Goal: Task Accomplishment & Management: Manage account settings

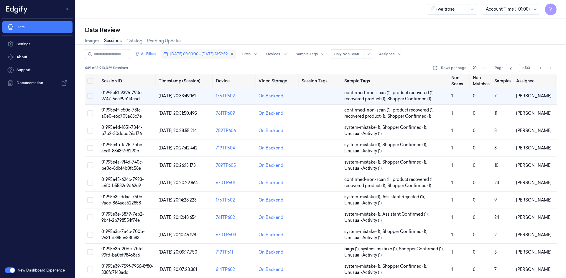
click at [199, 56] on span "[DATE] 00:00:00 - [DATE] 23:59:59" at bounding box center [198, 54] width 57 height 5
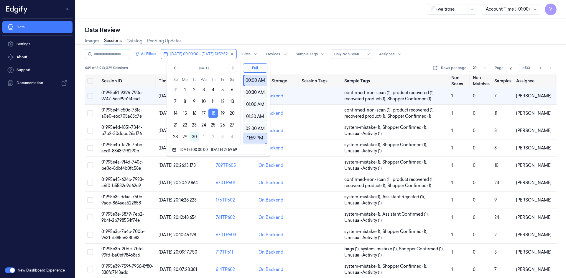
click at [212, 113] on button "18" at bounding box center [212, 113] width 9 height 9
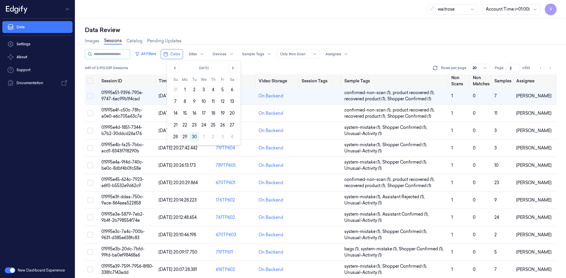
click at [186, 136] on button "29" at bounding box center [184, 136] width 9 height 9
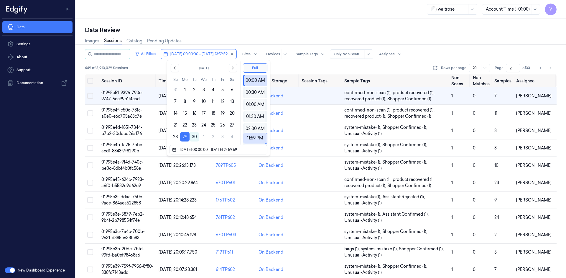
click at [247, 21] on div "Data Review Images Sessions Catalog Pending Updates All Filters [DATE] 00:00:00…" at bounding box center [320, 148] width 490 height 259
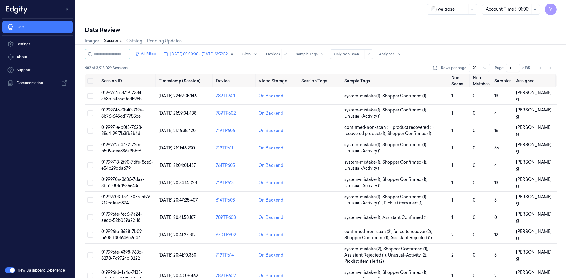
drag, startPoint x: 512, startPoint y: 67, endPoint x: 439, endPoint y: 63, distance: 73.1
click at [497, 73] on div "All Filters [DATE] 00:00:00 - [DATE] 23:59:59 Sites Devices Sample Tags Alert T…" at bounding box center [320, 61] width 471 height 25
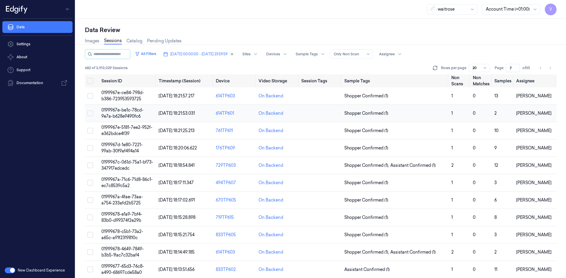
type input "7"
click at [133, 111] on span "0199967e-be1c-78cd-9e7a-b628e9490fc6" at bounding box center [122, 113] width 42 height 11
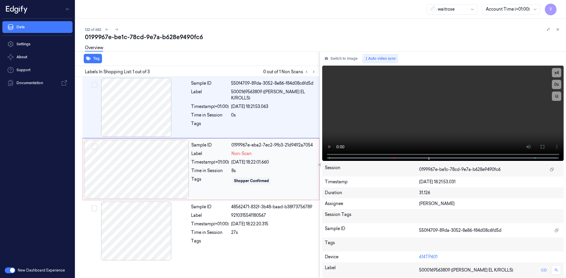
click at [162, 155] on div at bounding box center [136, 169] width 105 height 59
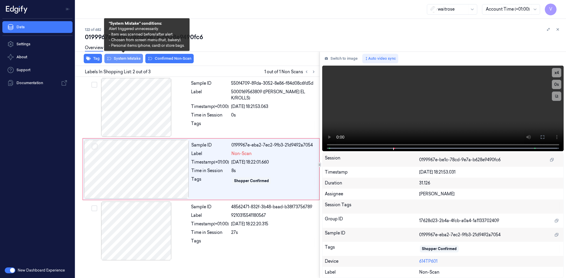
click at [135, 59] on button "System Mistake" at bounding box center [123, 58] width 39 height 9
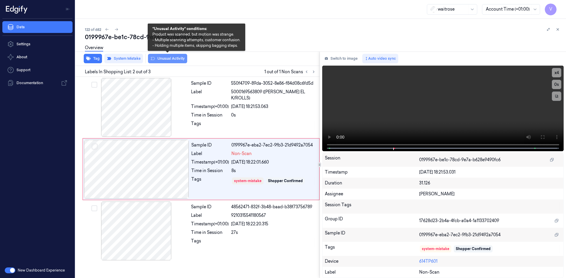
click at [168, 58] on button "Unusual Activity" at bounding box center [167, 58] width 39 height 9
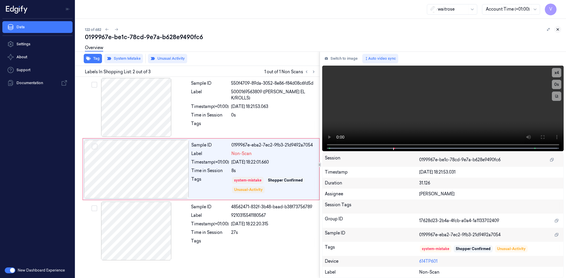
click at [557, 28] on icon at bounding box center [557, 29] width 4 height 4
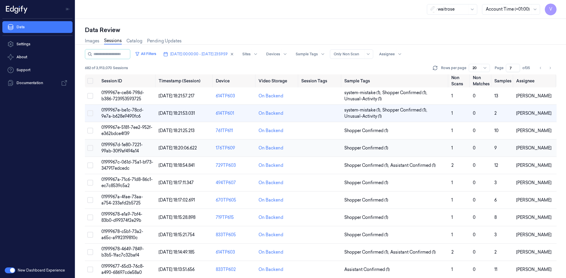
click at [124, 150] on span "0199967d-1e80-7221-99ab-30f9af494a14" at bounding box center [121, 147] width 41 height 11
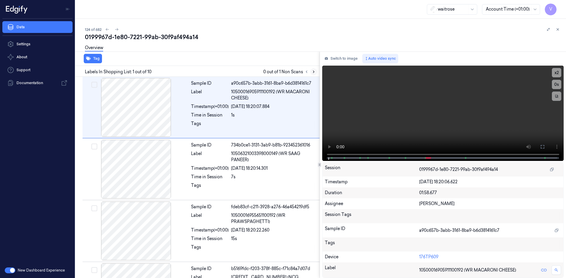
click at [315, 72] on icon at bounding box center [313, 72] width 4 height 4
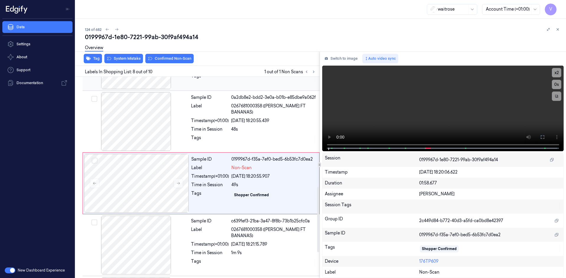
scroll to position [363, 0]
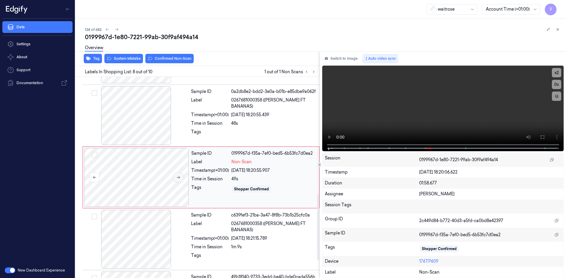
click at [177, 176] on icon at bounding box center [178, 178] width 4 height 4
click at [329, 135] on video at bounding box center [443, 109] width 242 height 86
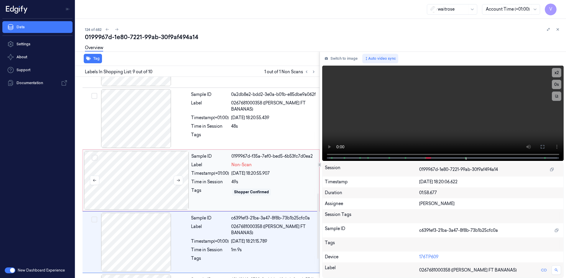
click at [115, 168] on div at bounding box center [136, 180] width 105 height 59
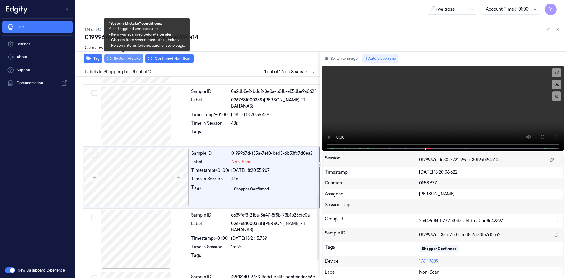
click at [129, 59] on button "System Mistake" at bounding box center [123, 58] width 39 height 9
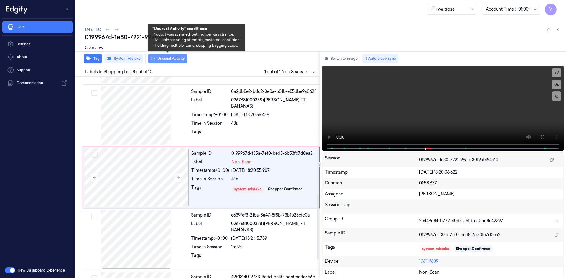
click at [174, 56] on button "Unusual Activity" at bounding box center [167, 58] width 39 height 9
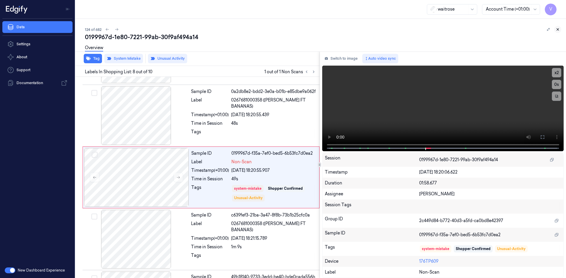
click at [557, 28] on icon at bounding box center [557, 29] width 4 height 4
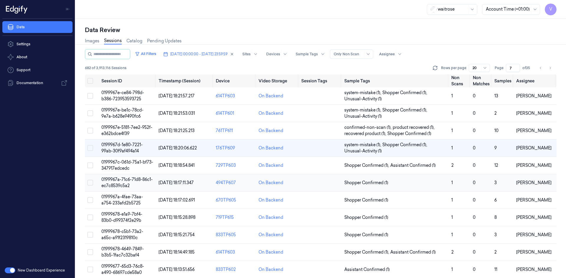
click at [120, 181] on span "0199967a-71c6-71d8-86c1-ec7c8539c5a2" at bounding box center [126, 182] width 51 height 11
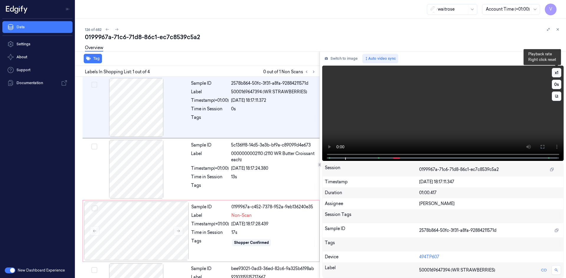
click at [555, 71] on button "x 1" at bounding box center [555, 72] width 9 height 9
click at [555, 74] on button "x 2" at bounding box center [555, 72] width 9 height 9
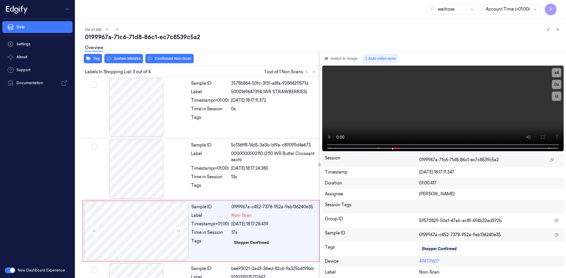
scroll to position [48, 0]
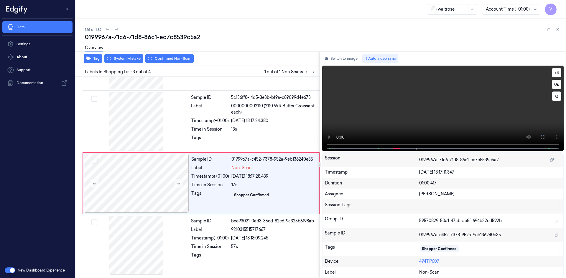
click at [384, 103] on video at bounding box center [443, 109] width 242 height 86
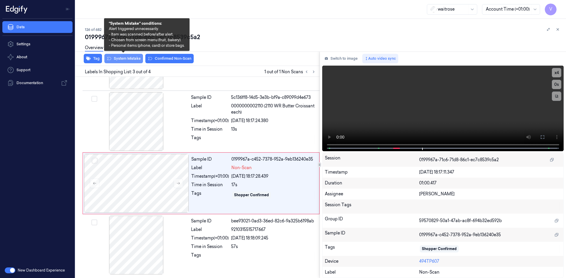
click at [126, 58] on button "System Mistake" at bounding box center [123, 58] width 39 height 9
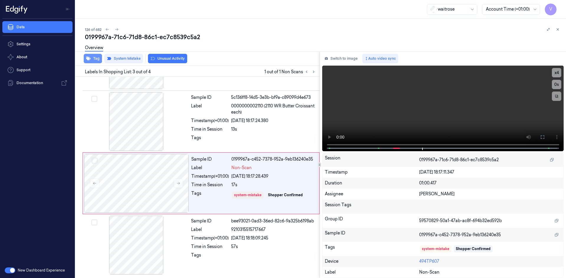
click at [93, 57] on button "Tag" at bounding box center [93, 58] width 18 height 9
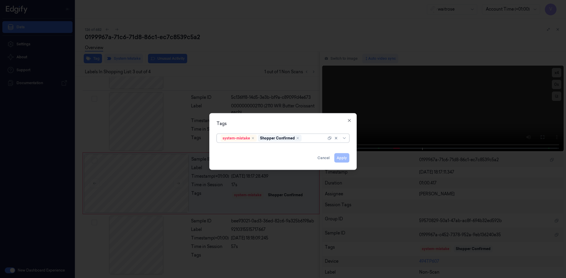
click at [312, 139] on div at bounding box center [315, 138] width 24 height 6
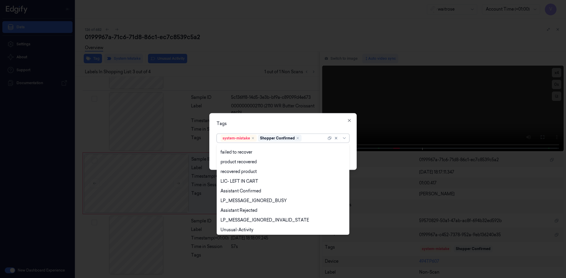
scroll to position [87, 0]
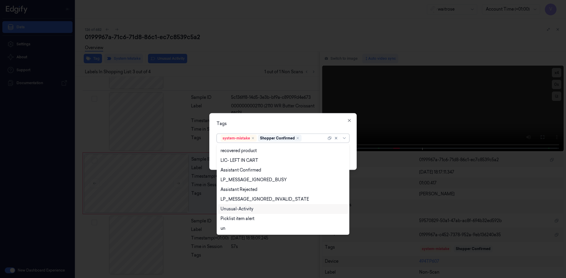
click at [243, 210] on div "Unusual-Activity" at bounding box center [236, 209] width 33 height 6
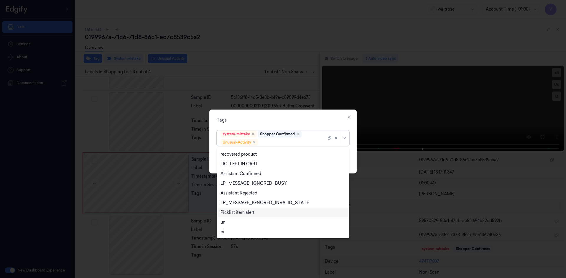
click at [242, 214] on div "Picklist item alert" at bounding box center [237, 213] width 34 height 6
click at [271, 117] on div "Tags option Picklist item alert, selected. 20 results available. Use Up and Dow…" at bounding box center [282, 142] width 147 height 64
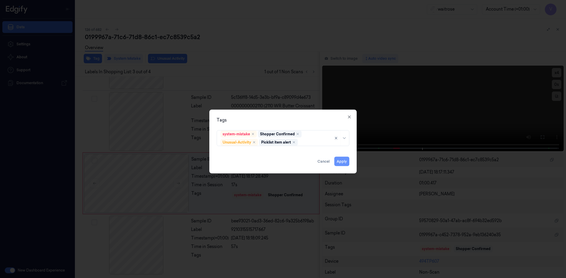
click at [343, 163] on button "Apply" at bounding box center [341, 161] width 15 height 9
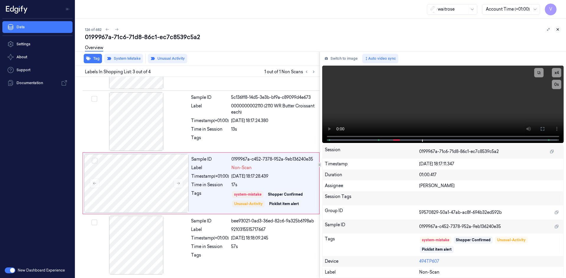
click at [558, 29] on icon at bounding box center [557, 29] width 4 height 4
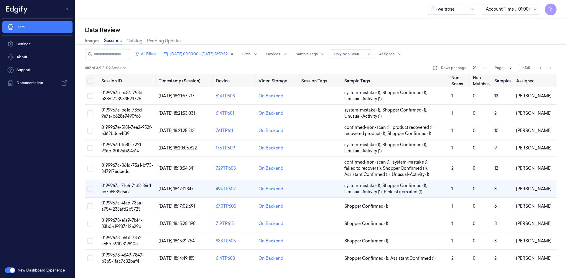
scroll to position [19, 0]
click at [130, 227] on span "01999678-e1a9-7bf4-83b0-d99374f2e29b" at bounding box center [121, 223] width 41 height 11
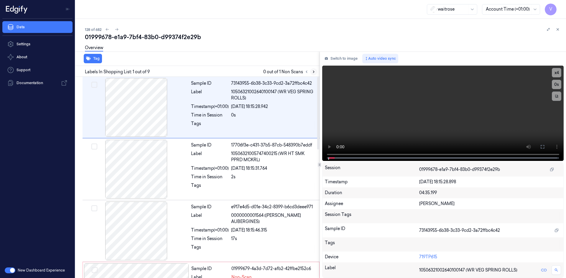
click at [313, 70] on icon at bounding box center [313, 72] width 4 height 4
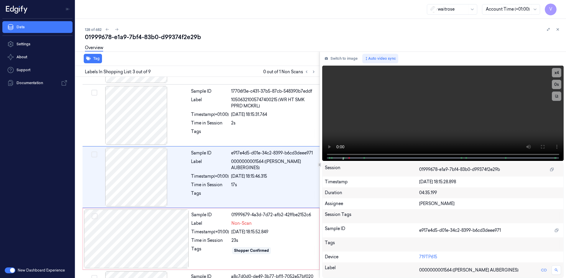
scroll to position [54, 0]
click at [183, 215] on div at bounding box center [136, 239] width 105 height 59
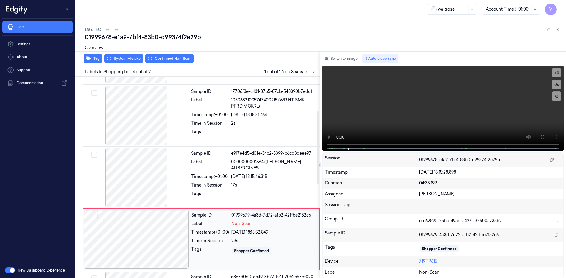
scroll to position [115, 0]
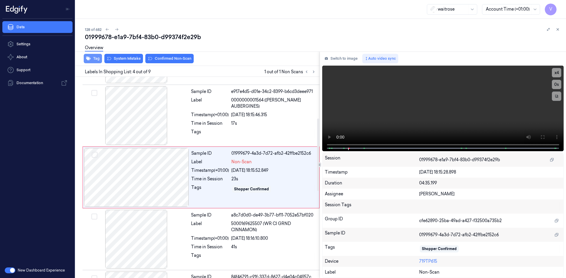
click at [98, 57] on button "Tag" at bounding box center [93, 58] width 18 height 9
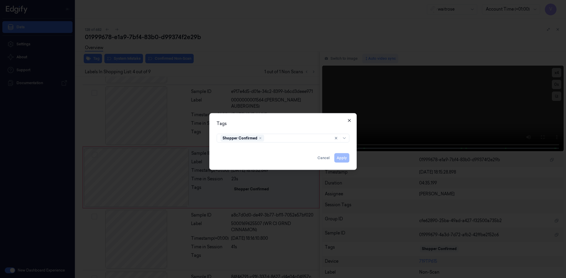
click at [348, 121] on icon "button" at bounding box center [349, 120] width 5 height 5
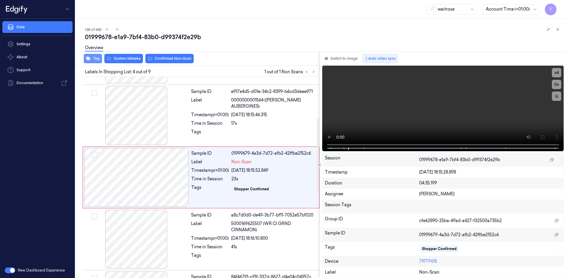
click at [96, 58] on button "Tag" at bounding box center [93, 58] width 18 height 9
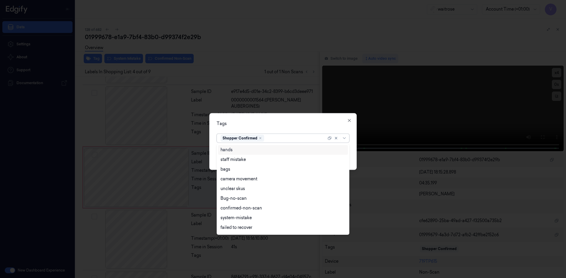
click at [289, 140] on div at bounding box center [295, 138] width 61 height 6
click at [350, 123] on div "Tags 10 results available. Use Up and Down to choose options, press Enter to se…" at bounding box center [282, 141] width 147 height 57
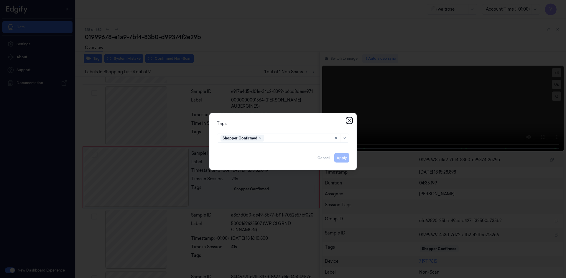
click at [349, 122] on icon "button" at bounding box center [349, 120] width 5 height 5
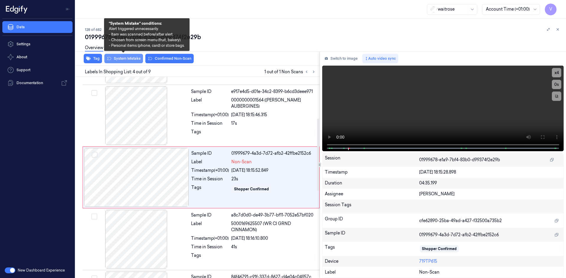
click at [133, 59] on button "System Mistake" at bounding box center [123, 58] width 39 height 9
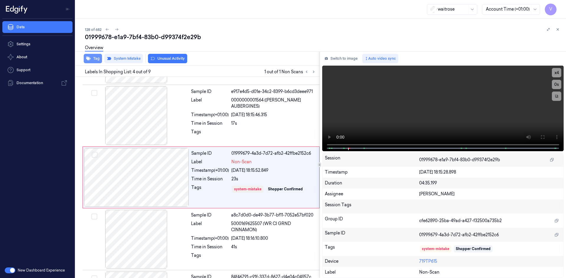
click at [96, 58] on button "Tag" at bounding box center [93, 58] width 18 height 9
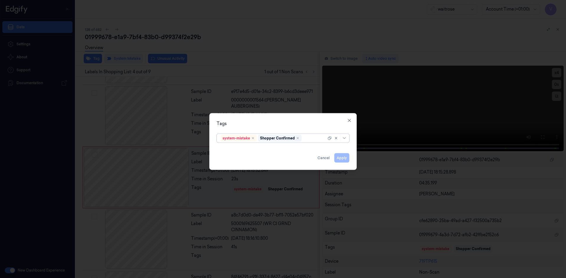
click at [311, 138] on div at bounding box center [315, 138] width 24 height 6
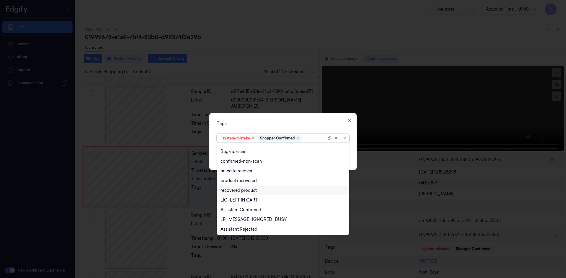
scroll to position [87, 0]
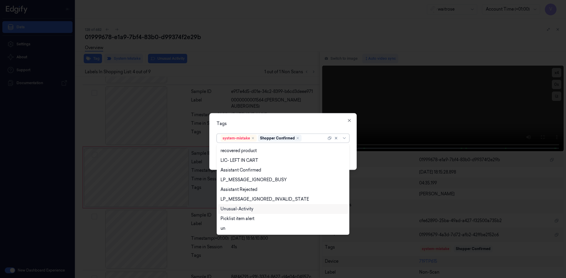
click at [257, 213] on div "Unusual-Activity" at bounding box center [283, 209] width 130 height 10
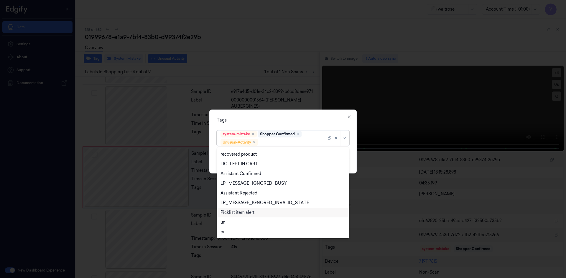
click at [252, 215] on div "Picklist item alert" at bounding box center [237, 213] width 34 height 6
drag, startPoint x: 275, startPoint y: 124, endPoint x: 277, endPoint y: 128, distance: 4.6
click at [275, 124] on div "Tags option Picklist item alert, selected. 20 results available. Use Up and Dow…" at bounding box center [282, 142] width 147 height 64
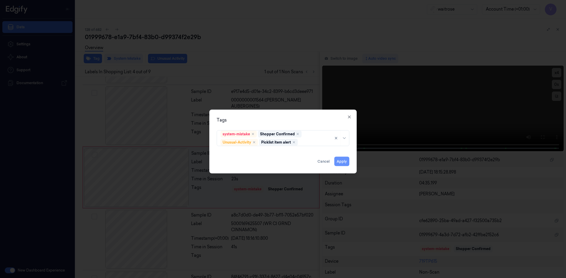
click at [342, 162] on button "Apply" at bounding box center [341, 161] width 15 height 9
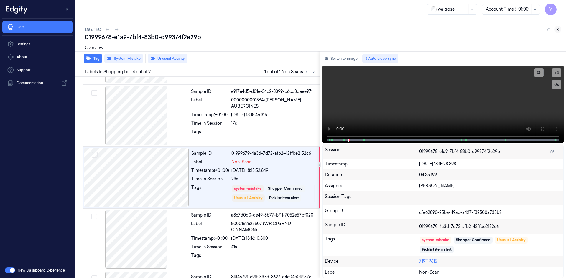
click at [556, 29] on icon at bounding box center [557, 29] width 4 height 4
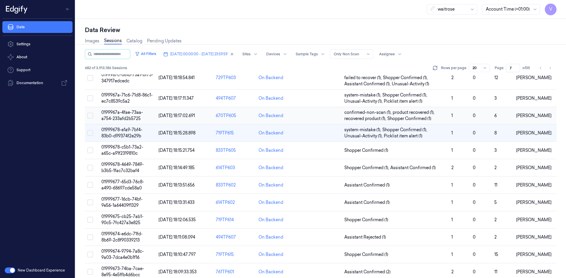
scroll to position [57, 0]
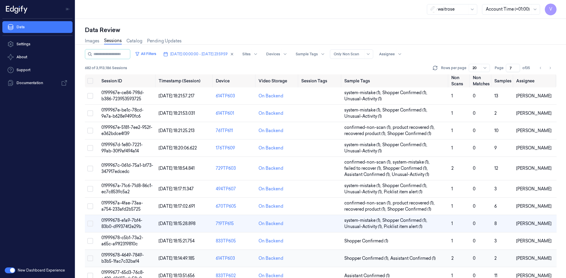
click at [127, 255] on span "01999678-4649-7849-b3b5-1fac7c32baf4" at bounding box center [122, 258] width 42 height 11
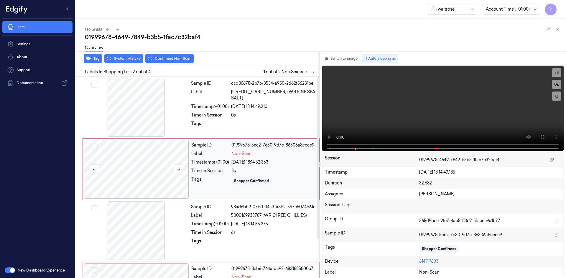
click at [163, 158] on div at bounding box center [136, 169] width 105 height 59
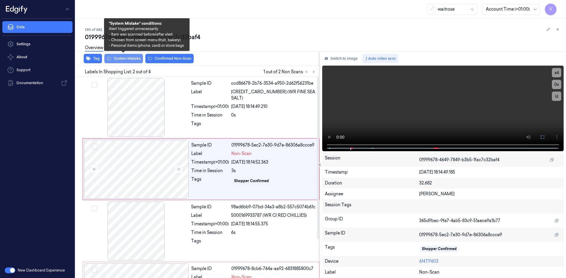
click at [135, 60] on button "System Mistake" at bounding box center [123, 58] width 39 height 9
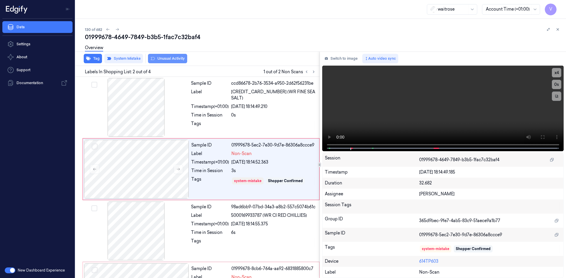
click at [167, 59] on button "Unusual Activity" at bounding box center [167, 58] width 39 height 9
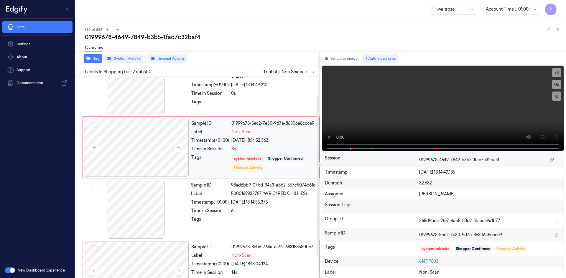
scroll to position [48, 0]
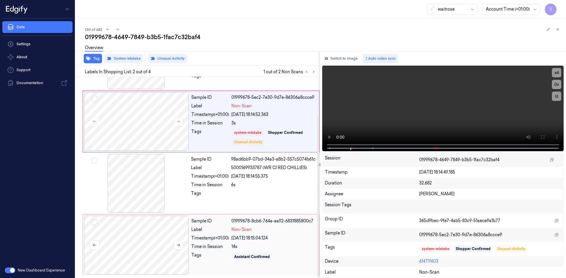
click at [119, 228] on div at bounding box center [136, 245] width 105 height 59
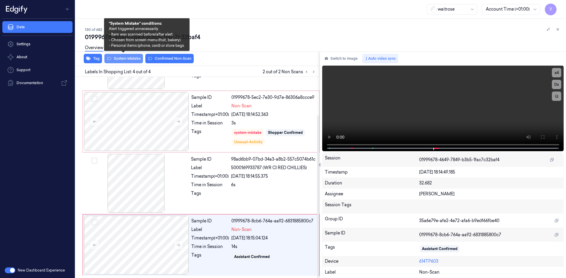
click at [131, 59] on button "System Mistake" at bounding box center [123, 58] width 39 height 9
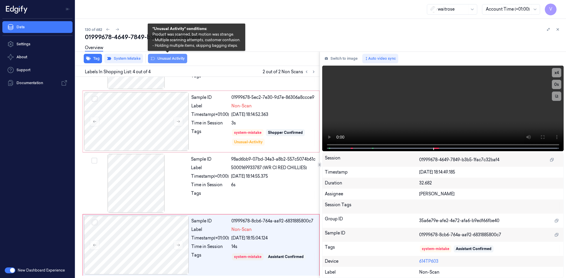
click at [159, 59] on button "Unusual Activity" at bounding box center [167, 58] width 39 height 9
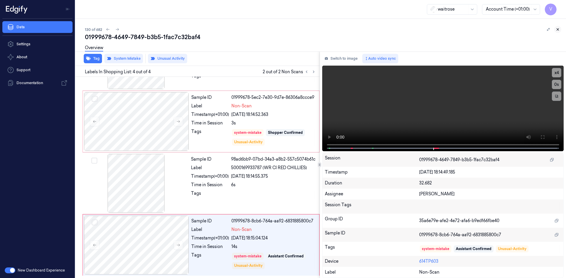
click at [557, 28] on icon at bounding box center [557, 29] width 4 height 4
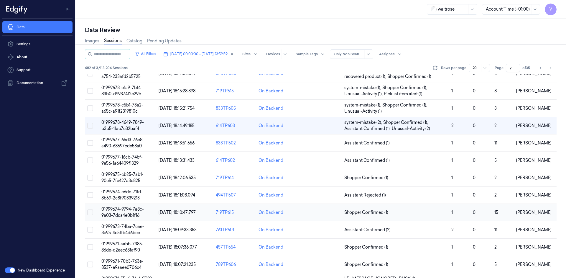
scroll to position [79, 0]
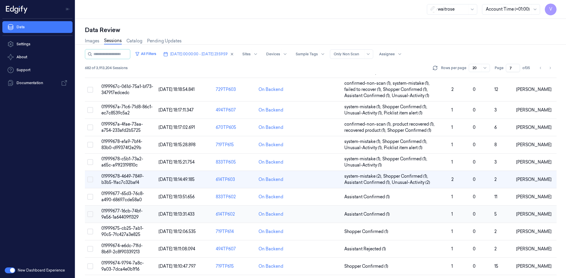
click at [123, 212] on span "01999677-16cb-74bf-9e56-1a64409f1329" at bounding box center [121, 214] width 41 height 11
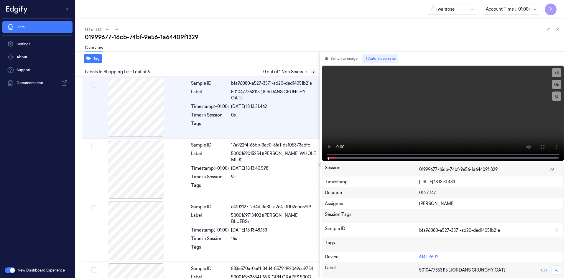
click at [313, 72] on icon at bounding box center [313, 72] width 4 height 4
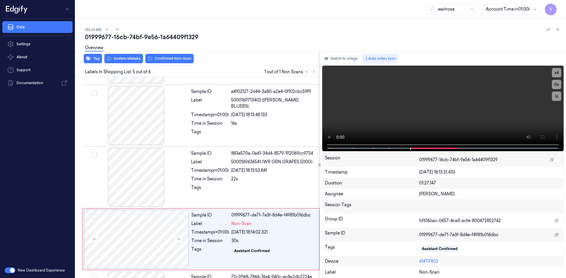
scroll to position [171, 0]
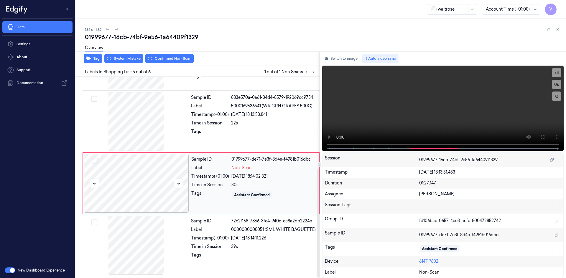
click at [135, 167] on div at bounding box center [136, 183] width 105 height 59
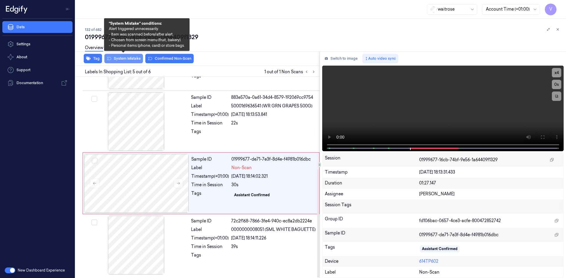
click at [121, 59] on button "System Mistake" at bounding box center [123, 58] width 39 height 9
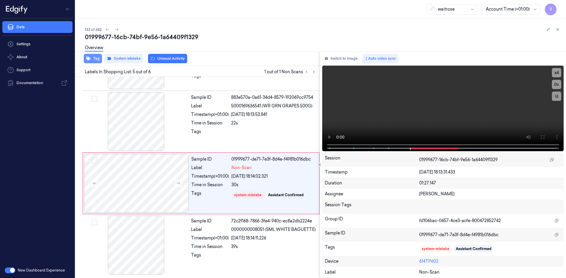
click at [93, 57] on button "Tag" at bounding box center [93, 58] width 18 height 9
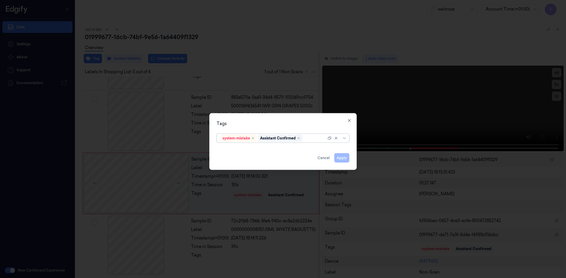
click at [314, 140] on div at bounding box center [314, 138] width 23 height 6
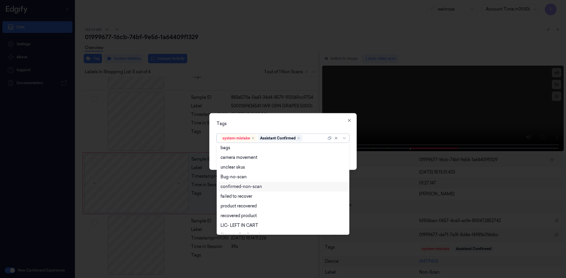
scroll to position [87, 0]
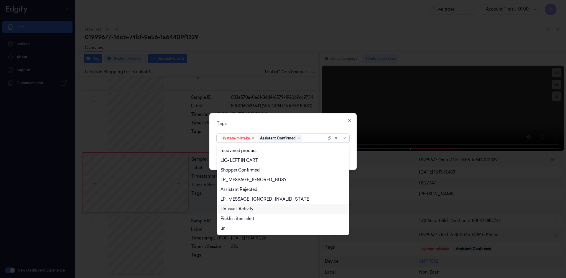
click at [243, 210] on div "Unusual-Activity" at bounding box center [236, 209] width 33 height 6
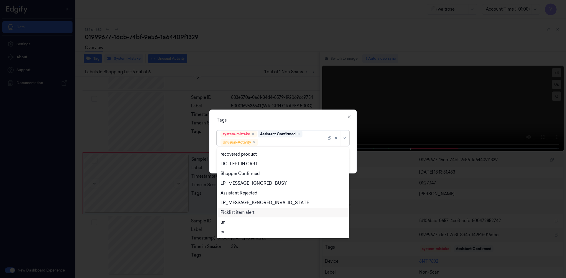
click at [243, 216] on div "Picklist item alert" at bounding box center [283, 213] width 130 height 10
drag, startPoint x: 272, startPoint y: 118, endPoint x: 277, endPoint y: 121, distance: 6.6
click at [275, 120] on div "Tags" at bounding box center [282, 120] width 133 height 6
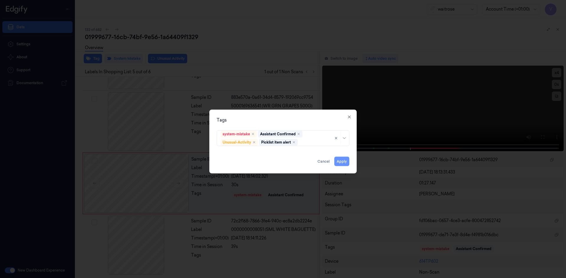
click at [343, 161] on button "Apply" at bounding box center [341, 161] width 15 height 9
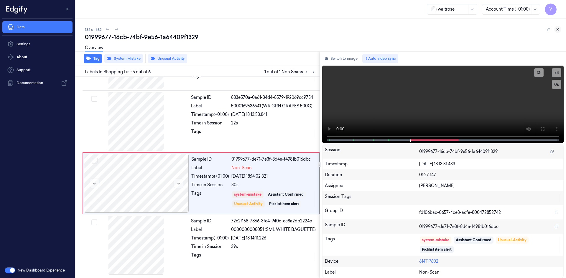
click at [558, 29] on icon at bounding box center [557, 29] width 4 height 4
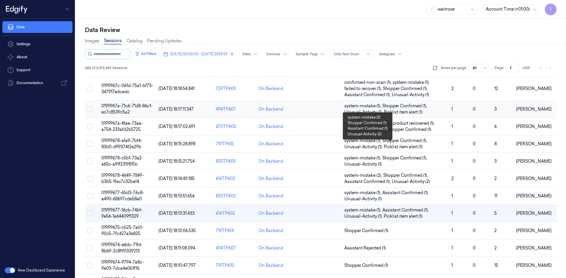
scroll to position [167, 0]
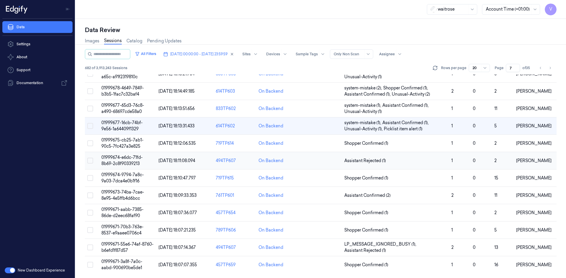
click at [133, 161] on span "01999674-e6dc-71fd-8b69-2c8f90339213" at bounding box center [121, 160] width 41 height 11
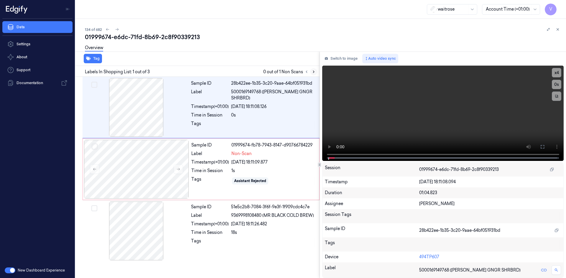
click at [313, 72] on icon at bounding box center [313, 72] width 4 height 4
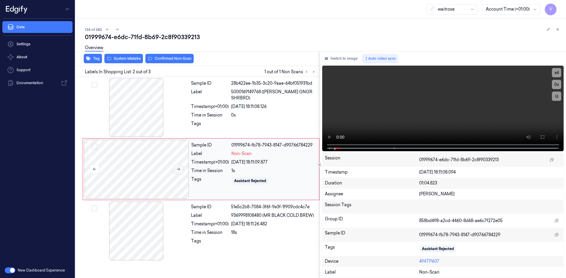
click at [178, 169] on icon at bounding box center [178, 169] width 4 height 4
click at [152, 157] on div at bounding box center [136, 169] width 105 height 59
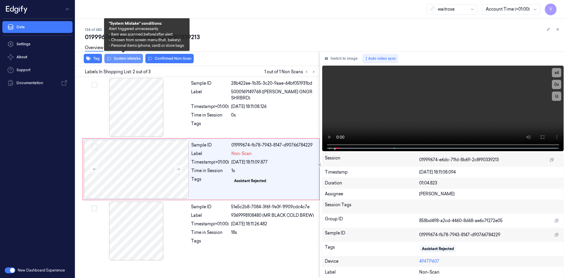
click at [130, 57] on button "System Mistake" at bounding box center [123, 58] width 39 height 9
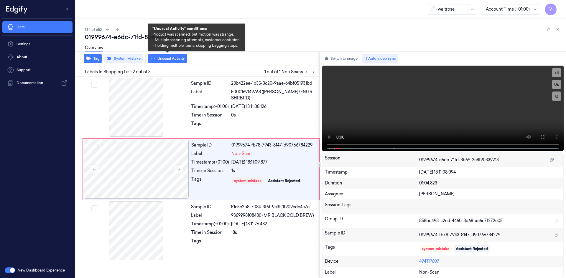
click at [169, 59] on button "Unusual Activity" at bounding box center [167, 58] width 39 height 9
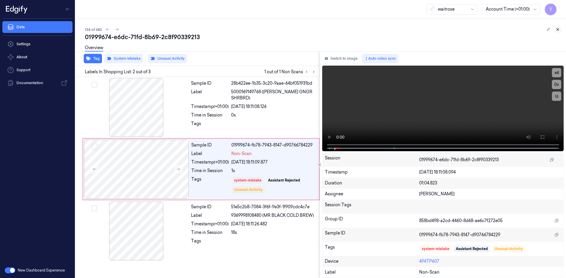
click at [554, 29] on button at bounding box center [557, 29] width 7 height 7
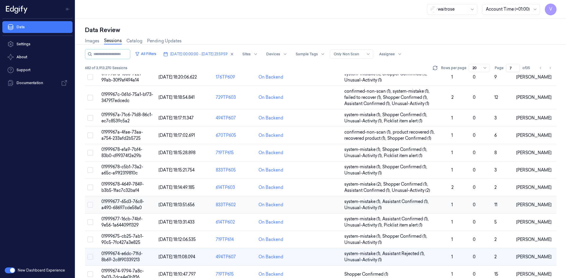
scroll to position [167, 0]
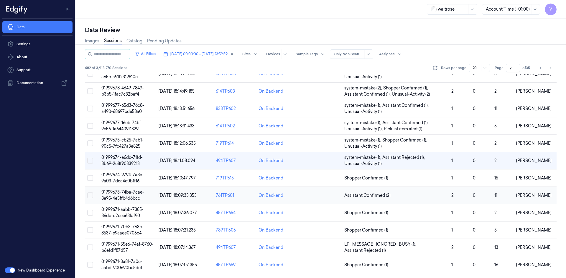
click at [130, 196] on td "01999673-74ba-7cae-8e95-4e5ffb4d6bcc" at bounding box center [127, 195] width 57 height 17
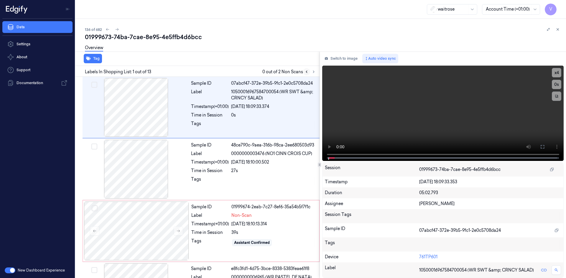
click at [312, 71] on icon at bounding box center [313, 72] width 4 height 4
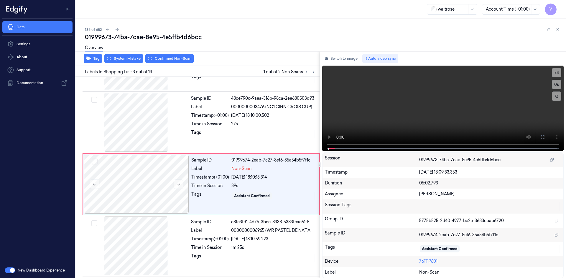
scroll to position [54, 0]
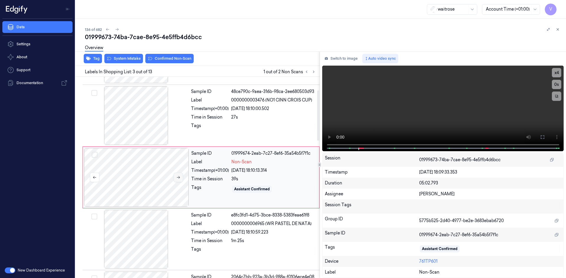
click at [179, 179] on icon at bounding box center [178, 178] width 4 height 4
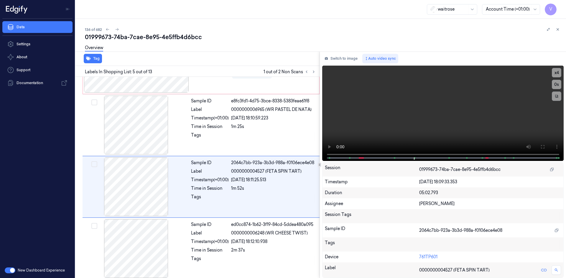
scroll to position [177, 0]
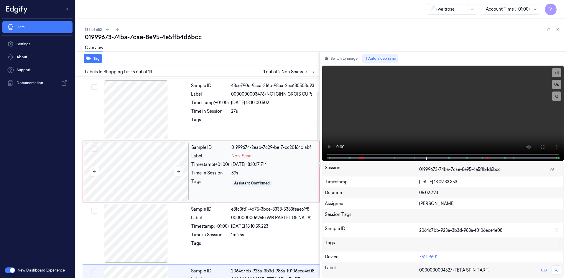
click at [135, 171] on div at bounding box center [136, 171] width 105 height 59
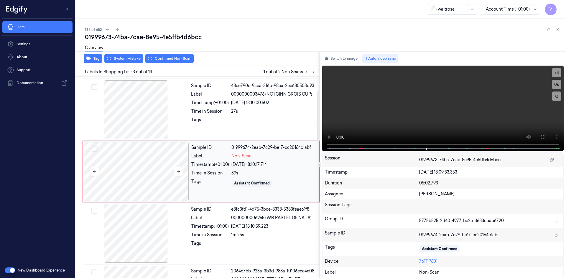
scroll to position [54, 0]
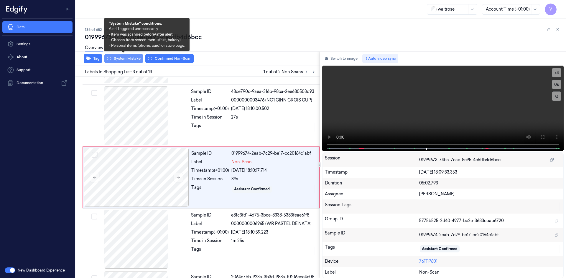
click at [126, 58] on button "System Mistake" at bounding box center [123, 58] width 39 height 9
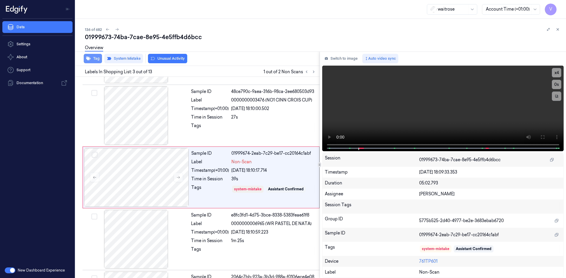
click at [96, 60] on button "Tag" at bounding box center [93, 58] width 18 height 9
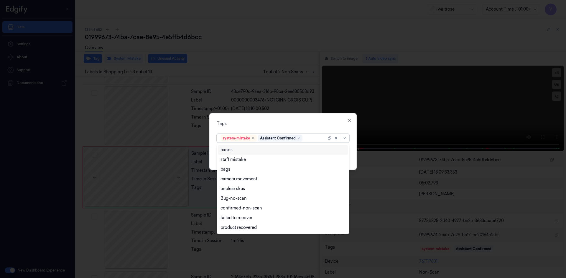
click at [306, 140] on div at bounding box center [314, 138] width 23 height 6
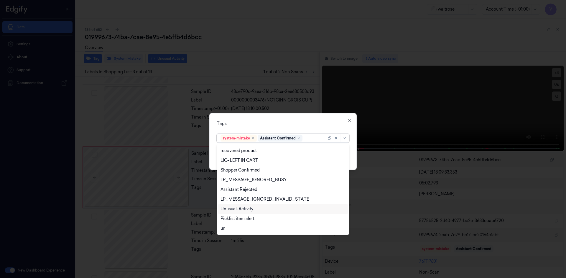
click at [240, 211] on div "Unusual-Activity" at bounding box center [236, 209] width 33 height 6
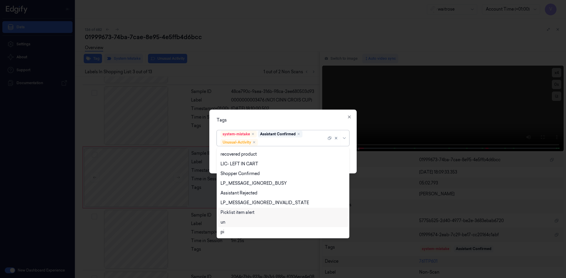
drag, startPoint x: 237, startPoint y: 214, endPoint x: 240, endPoint y: 212, distance: 3.4
click at [237, 214] on div "Picklist item alert" at bounding box center [237, 213] width 34 height 6
drag, startPoint x: 276, startPoint y: 122, endPoint x: 320, endPoint y: 152, distance: 52.9
click at [277, 122] on div "Tags" at bounding box center [282, 120] width 133 height 6
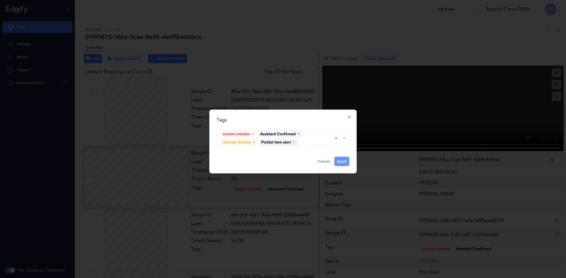
click at [343, 163] on button "Apply" at bounding box center [341, 161] width 15 height 9
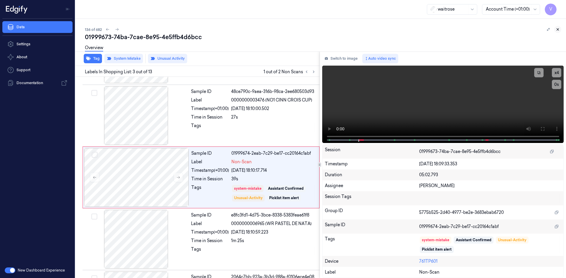
click at [558, 28] on icon at bounding box center [557, 29] width 4 height 4
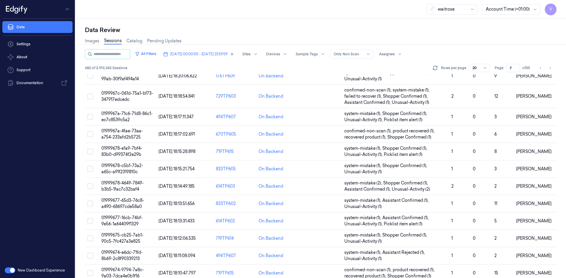
scroll to position [167, 0]
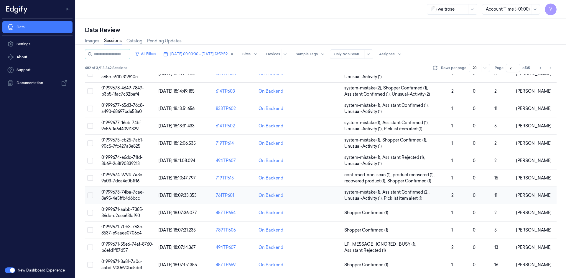
click at [127, 196] on span "01999673-74ba-7cae-8e95-4e5ffb4d6bcc" at bounding box center [122, 195] width 43 height 11
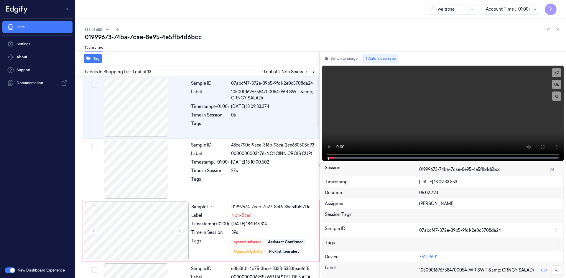
click at [313, 72] on icon at bounding box center [313, 72] width 1 height 2
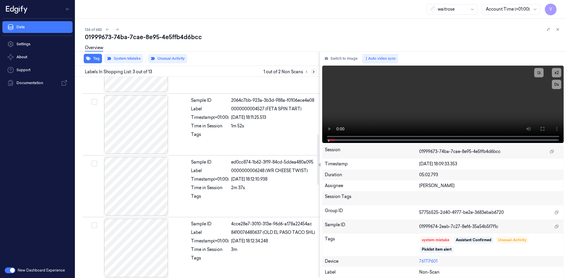
click at [314, 71] on icon at bounding box center [313, 72] width 4 height 4
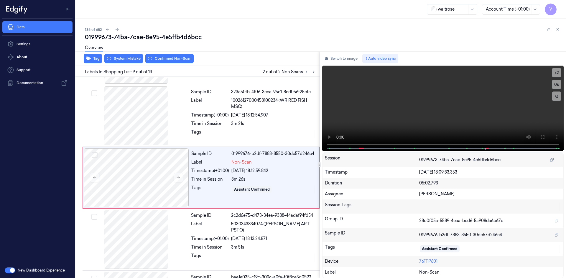
scroll to position [425, 0]
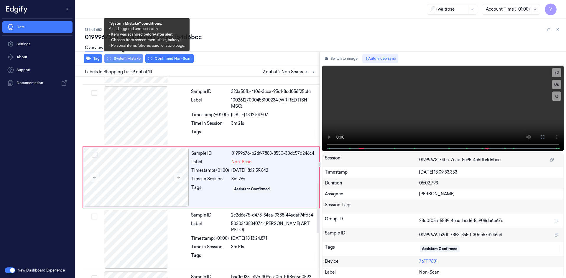
click at [125, 58] on button "System Mistake" at bounding box center [123, 58] width 39 height 9
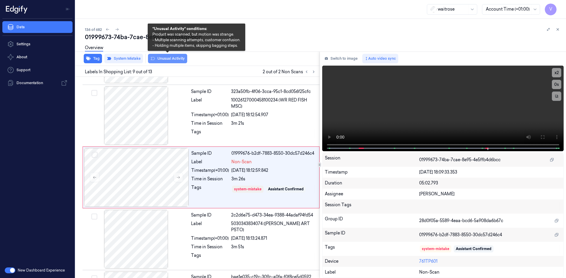
click at [174, 58] on button "Unusual Activity" at bounding box center [167, 58] width 39 height 9
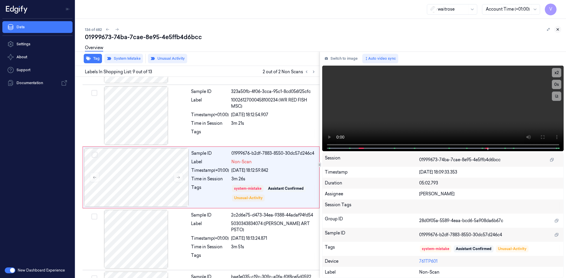
click at [559, 29] on icon at bounding box center [557, 29] width 4 height 4
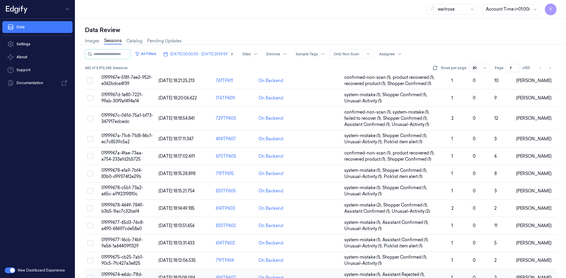
scroll to position [167, 0]
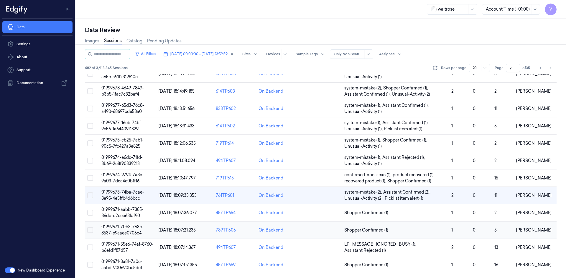
click at [125, 226] on span "01999671-70b3-763e-8537-e9aaee0706c4" at bounding box center [122, 229] width 42 height 11
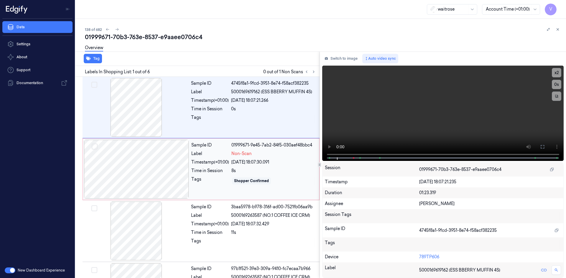
click at [314, 157] on div "Tag Labels In Shopping List: 1 out of 6 0 out of 1 Non Scans Sample ID 4745f8a1…" at bounding box center [319, 165] width 492 height 227
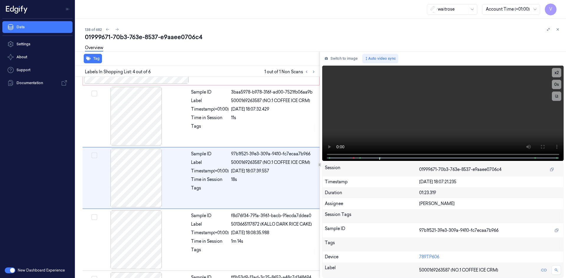
scroll to position [115, 0]
click at [556, 71] on button "x 2" at bounding box center [555, 72] width 9 height 9
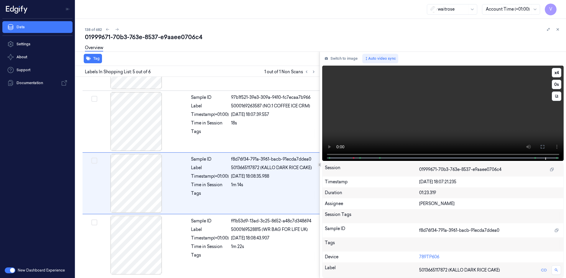
click at [429, 125] on video at bounding box center [443, 113] width 242 height 95
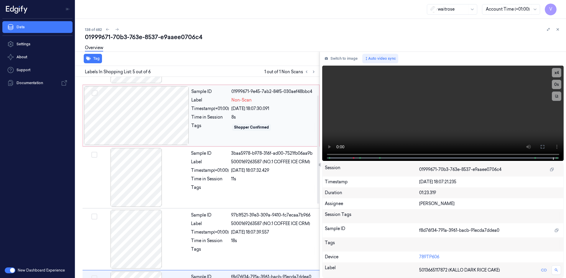
scroll to position [0, 0]
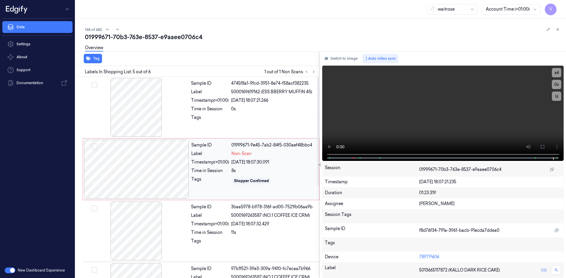
click at [148, 164] on div at bounding box center [136, 169] width 105 height 59
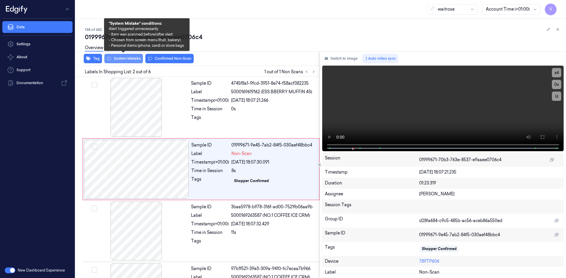
click at [133, 59] on button "System Mistake" at bounding box center [123, 58] width 39 height 9
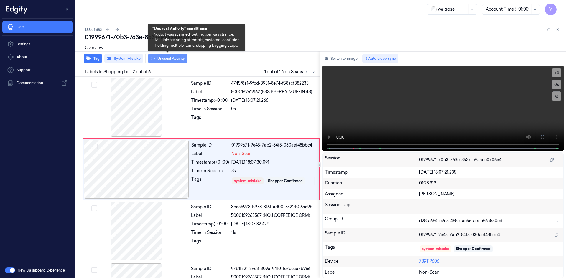
click at [166, 62] on button "Unusual Activity" at bounding box center [167, 58] width 39 height 9
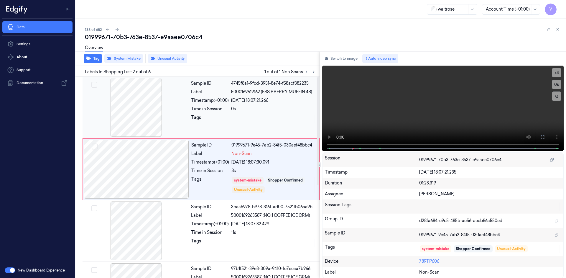
click at [208, 115] on div "Tags" at bounding box center [210, 119] width 38 height 9
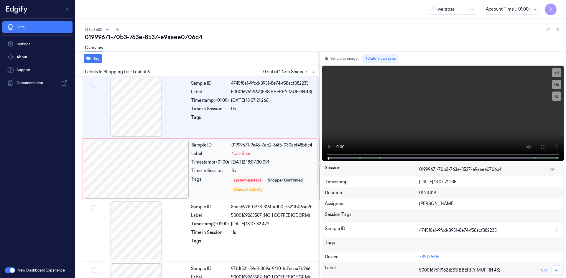
click at [196, 149] on div "Sample ID 01999671-9e45-7ab2-84f5-030aef48bbc4 Label Non-Scan Timestamp (+01:00…" at bounding box center [253, 169] width 129 height 59
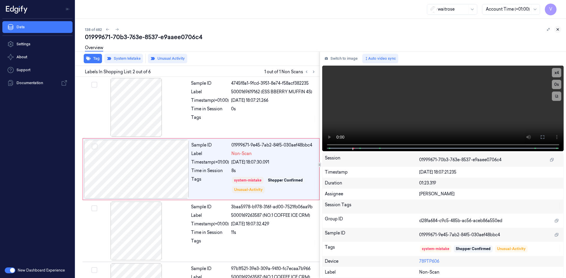
click at [558, 30] on icon at bounding box center [557, 30] width 2 height 2
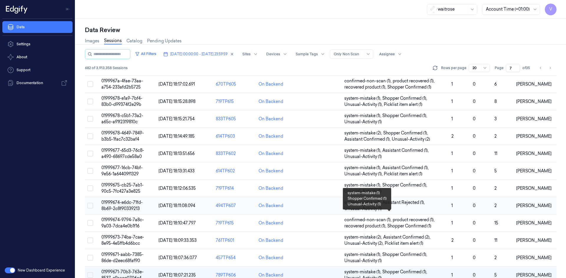
scroll to position [167, 0]
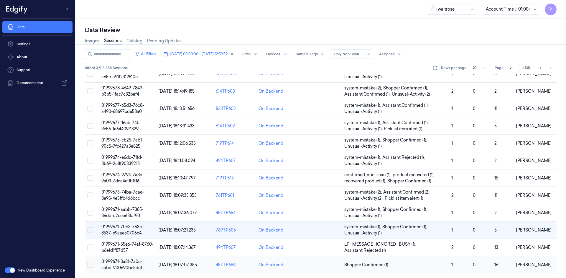
click at [132, 262] on span "01999671-3a8f-7a0c-aabd-900690be5de1" at bounding box center [121, 264] width 41 height 11
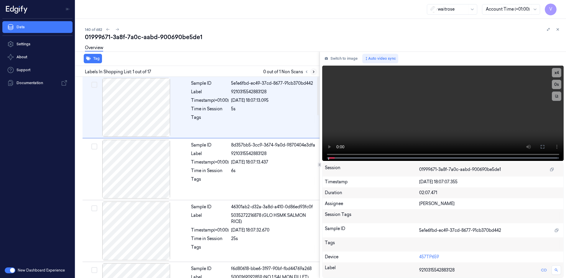
click at [313, 71] on icon at bounding box center [313, 72] width 4 height 4
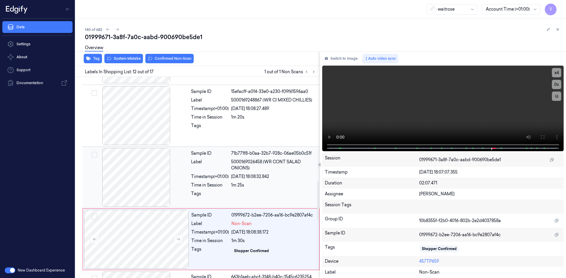
scroll to position [610, 0]
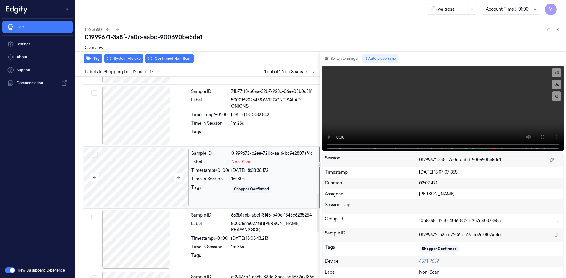
click at [154, 161] on div at bounding box center [136, 177] width 105 height 59
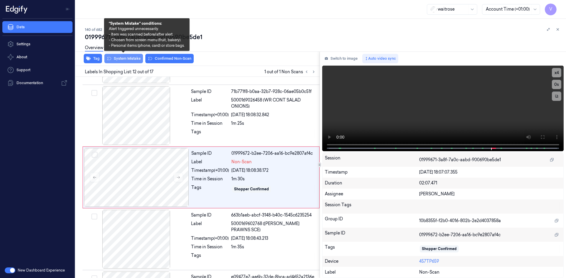
click at [133, 57] on button "System Mistake" at bounding box center [123, 58] width 39 height 9
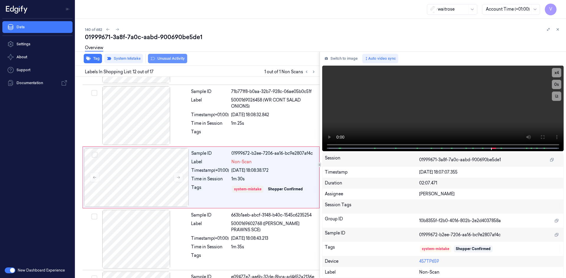
click at [163, 59] on button "Unusual Activity" at bounding box center [167, 58] width 39 height 9
click at [556, 30] on icon at bounding box center [557, 29] width 4 height 4
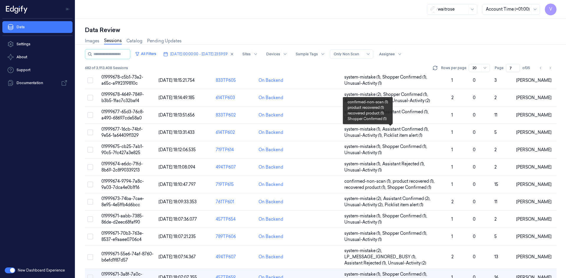
scroll to position [173, 0]
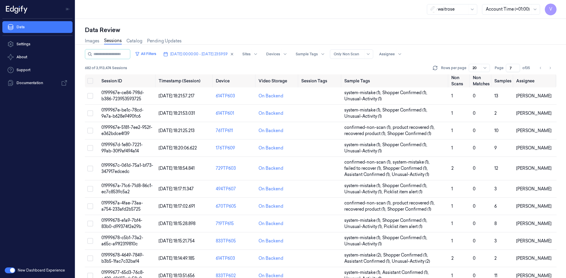
drag, startPoint x: 512, startPoint y: 67, endPoint x: 498, endPoint y: 72, distance: 14.4
click at [498, 72] on div "All Filters [DATE] 00:00:00 - [DATE] 23:59:59 Sites Devices Sample Tags Alert T…" at bounding box center [320, 61] width 471 height 25
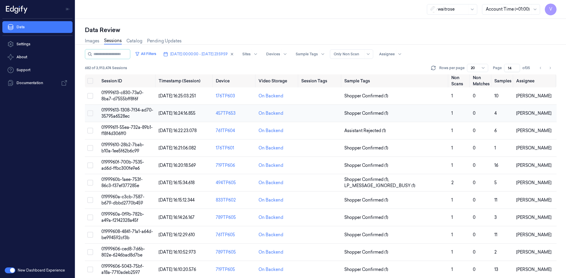
type input "14"
click at [129, 113] on td "01999613-1308-7f34-ad70-35795a6528ec" at bounding box center [127, 113] width 57 height 17
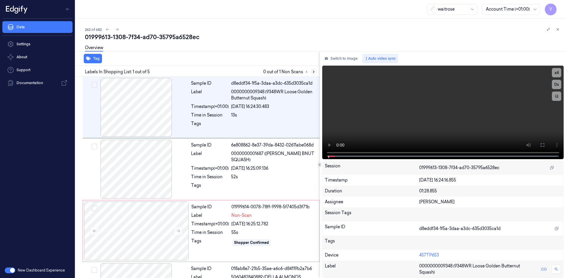
click at [313, 73] on icon at bounding box center [313, 72] width 1 height 2
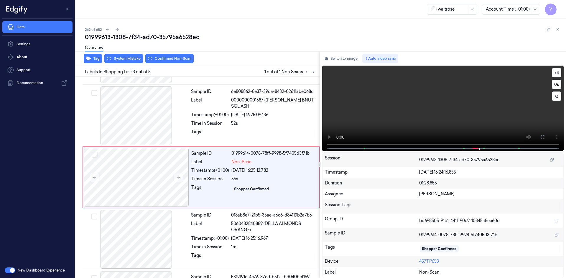
click at [373, 98] on video at bounding box center [443, 109] width 242 height 86
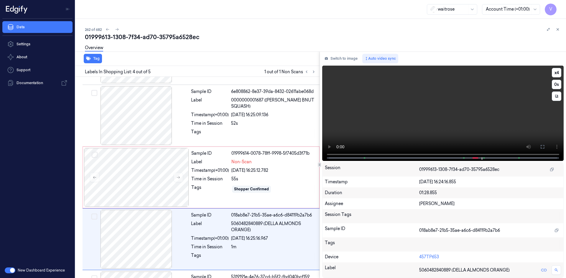
scroll to position [110, 0]
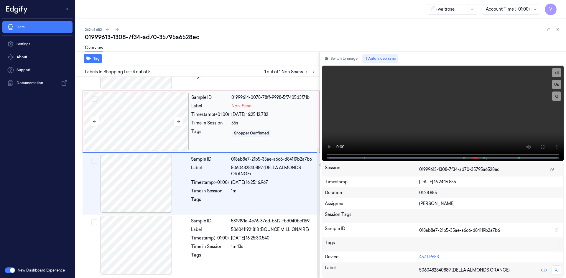
click at [154, 119] on div at bounding box center [136, 121] width 105 height 59
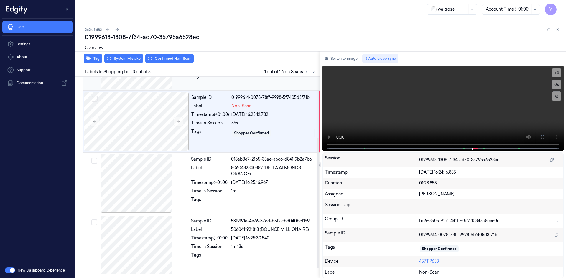
scroll to position [54, 0]
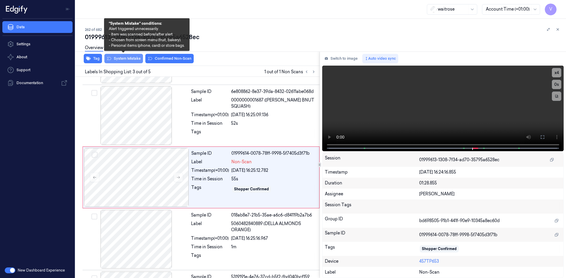
click at [124, 61] on button "System Mistake" at bounding box center [123, 58] width 39 height 9
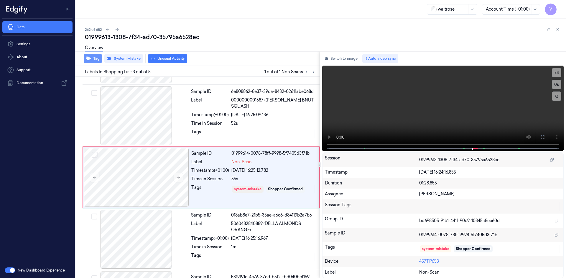
click at [89, 58] on icon "button" at bounding box center [88, 59] width 5 height 4
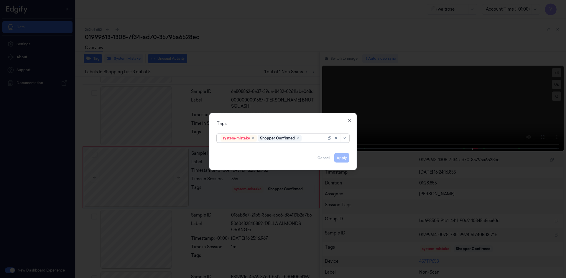
click at [309, 139] on div at bounding box center [315, 138] width 24 height 6
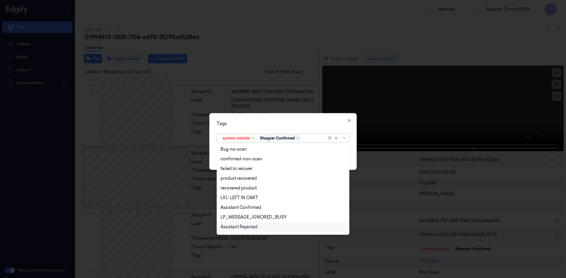
scroll to position [87, 0]
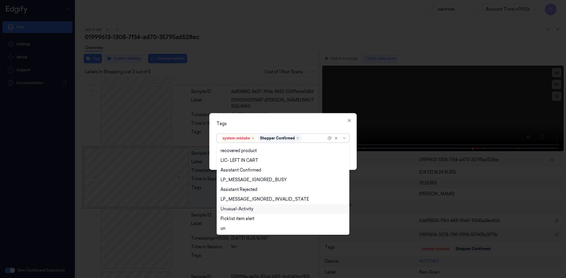
click at [240, 210] on div "Unusual-Activity" at bounding box center [236, 209] width 33 height 6
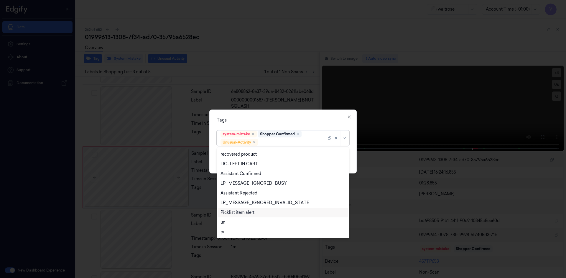
click at [235, 213] on div "Picklist item alert" at bounding box center [237, 213] width 34 height 6
click at [298, 125] on div "Tags option Picklist item alert, selected. 20 results available. Use Up and Dow…" at bounding box center [282, 142] width 147 height 64
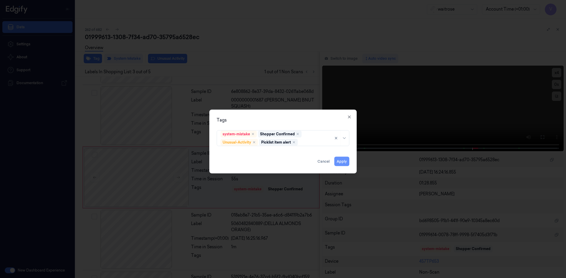
click at [339, 160] on button "Apply" at bounding box center [341, 161] width 15 height 9
